Goal: Task Accomplishment & Management: Use online tool/utility

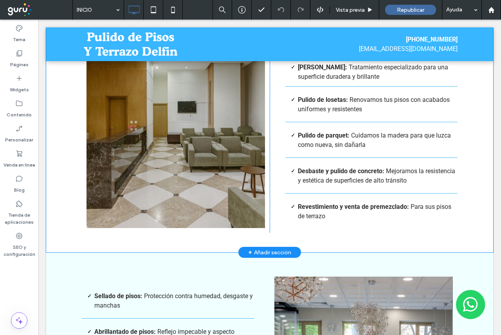
scroll to position [705, 0]
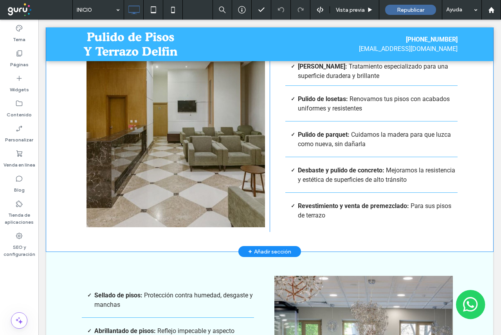
click at [182, 218] on div at bounding box center [176, 115] width 179 height 223
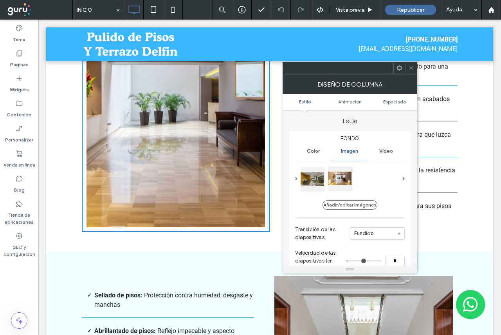
click at [345, 178] on div at bounding box center [339, 177] width 23 height 23
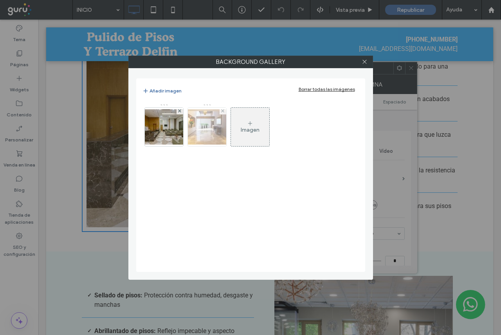
click at [211, 128] on img at bounding box center [207, 126] width 63 height 35
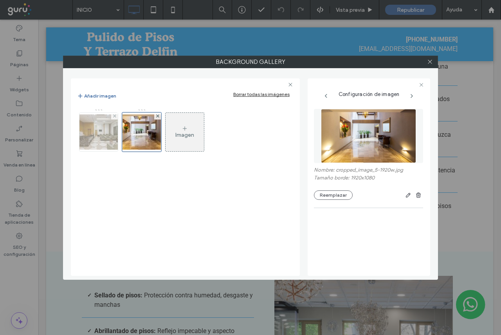
click at [111, 127] on img at bounding box center [98, 131] width 63 height 35
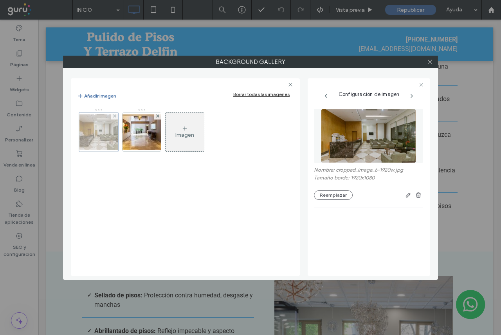
click at [112, 116] on div at bounding box center [114, 116] width 7 height 7
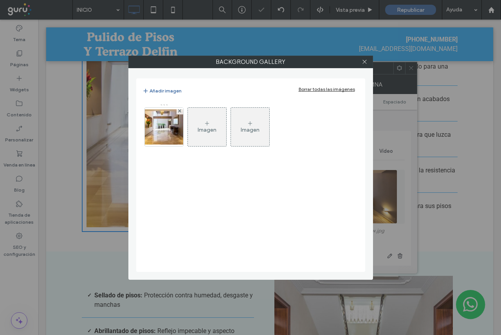
click at [112, 116] on div "Background Gallery Añadir imagen Borrar todas las imágenes Imagen Imagen" at bounding box center [250, 167] width 501 height 335
click at [180, 109] on span at bounding box center [179, 111] width 3 height 7
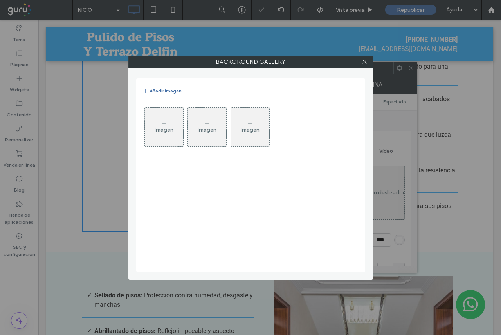
click at [167, 120] on div "Imagen" at bounding box center [164, 126] width 38 height 37
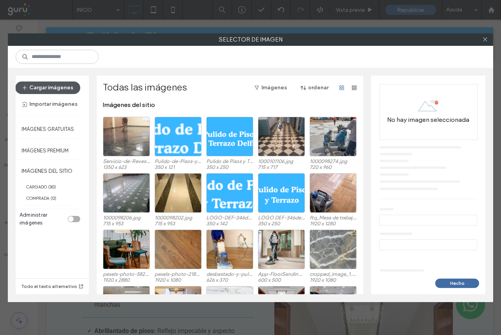
click at [53, 82] on button "Cargar imágenes" at bounding box center [47, 87] width 65 height 13
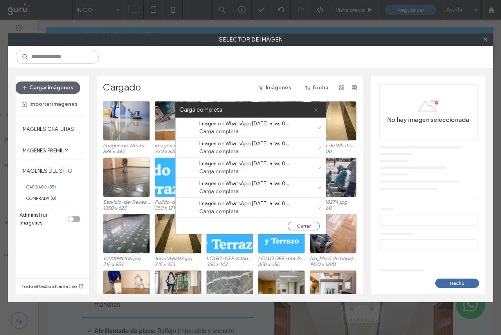
click at [315, 106] on span at bounding box center [315, 110] width 5 height 16
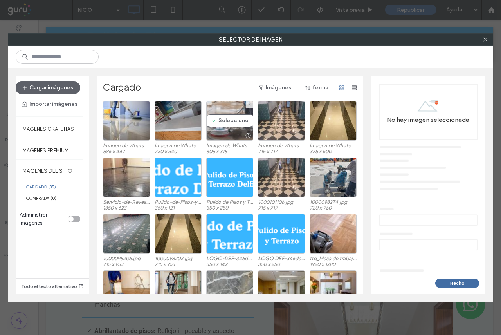
click at [236, 111] on div "Seleccione" at bounding box center [229, 121] width 47 height 40
